Goal: Information Seeking & Learning: Stay updated

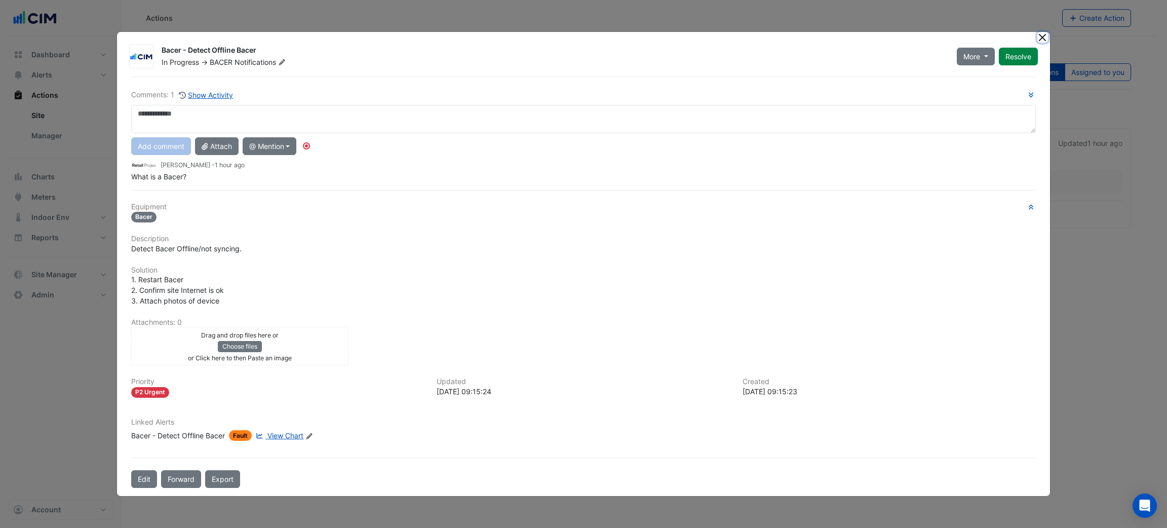
click at [1044, 42] on button "Close" at bounding box center [1042, 37] width 11 height 11
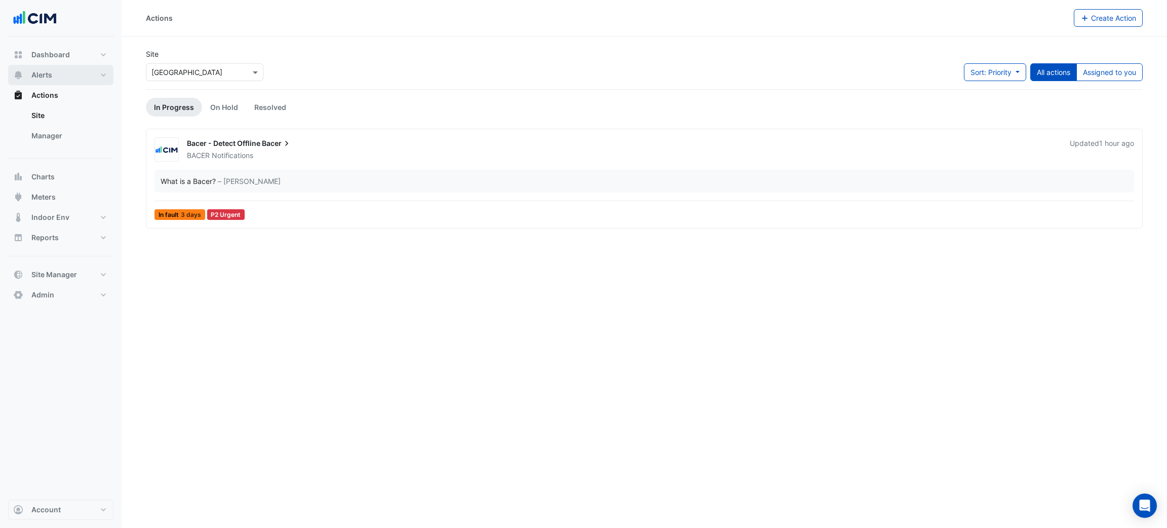
click at [56, 76] on button "Alerts" at bounding box center [60, 75] width 105 height 20
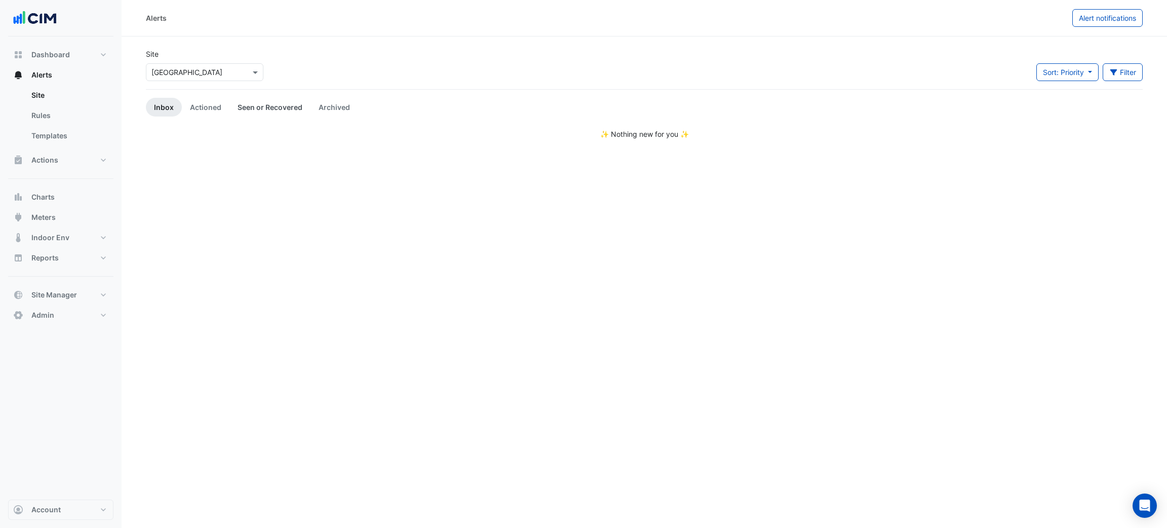
click at [229, 105] on link "Seen or Recovered" at bounding box center [269, 107] width 81 height 19
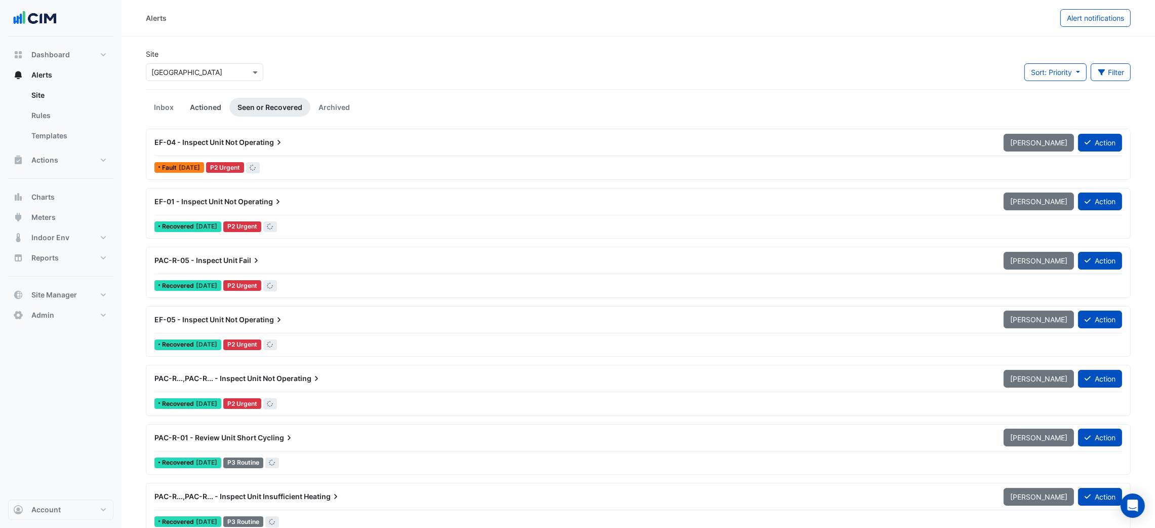
click at [220, 108] on link "Actioned" at bounding box center [206, 107] width 48 height 19
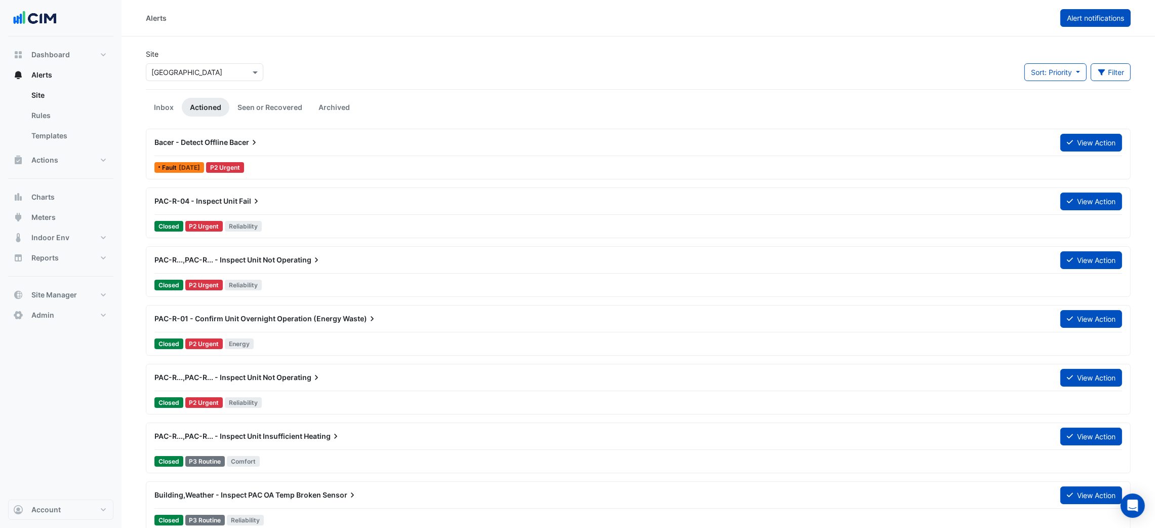
click at [1086, 23] on button "Alert notifications" at bounding box center [1095, 18] width 70 height 18
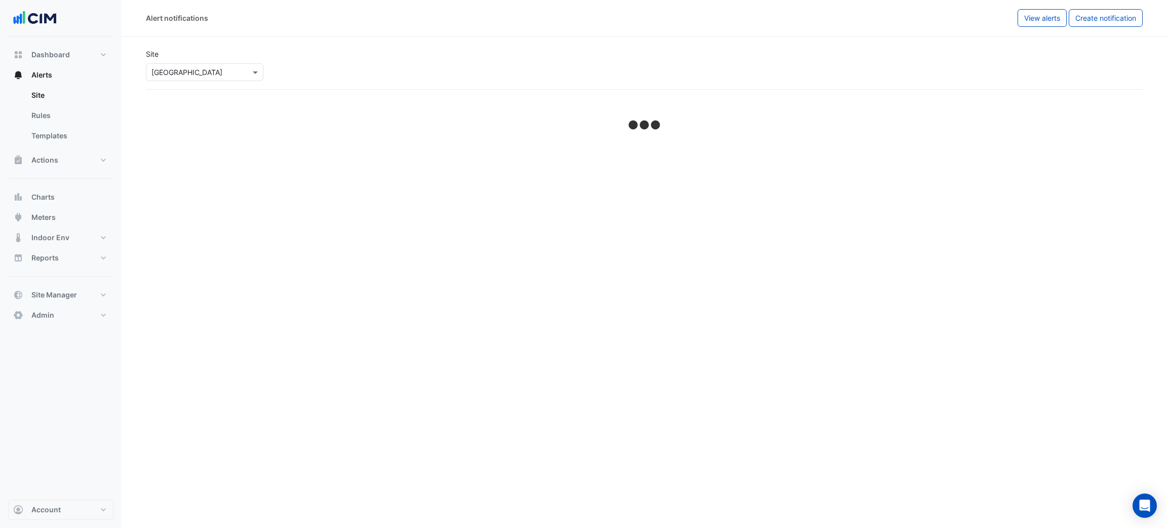
select select "******"
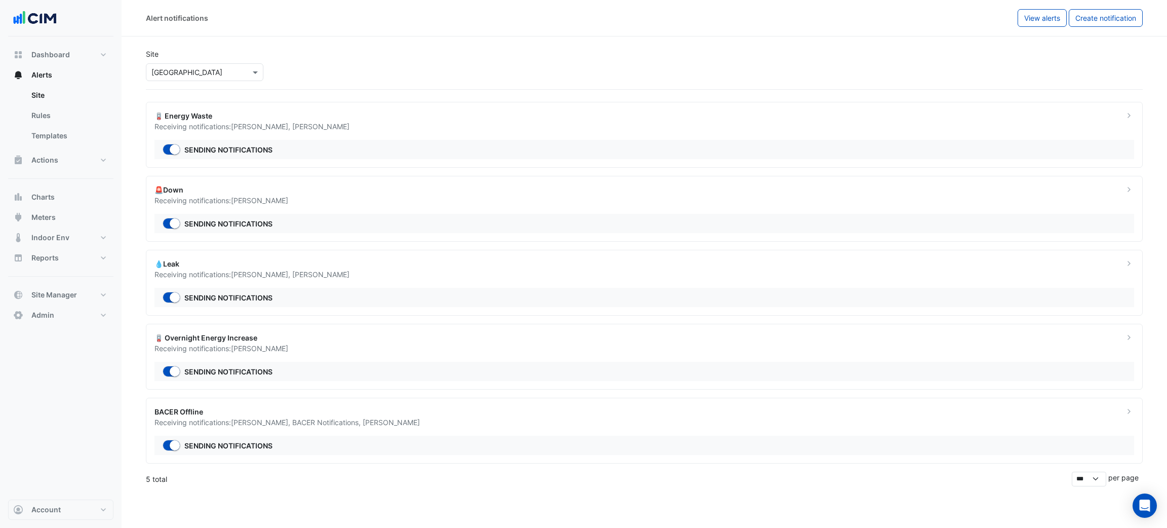
click at [841, 41] on div "Site Select a Site × [GEOGRAPHIC_DATA]" at bounding box center [644, 65] width 1009 height 49
click at [750, 22] on div "Alert notifications" at bounding box center [581, 18] width 871 height 18
